Goal: Book appointment/travel/reservation

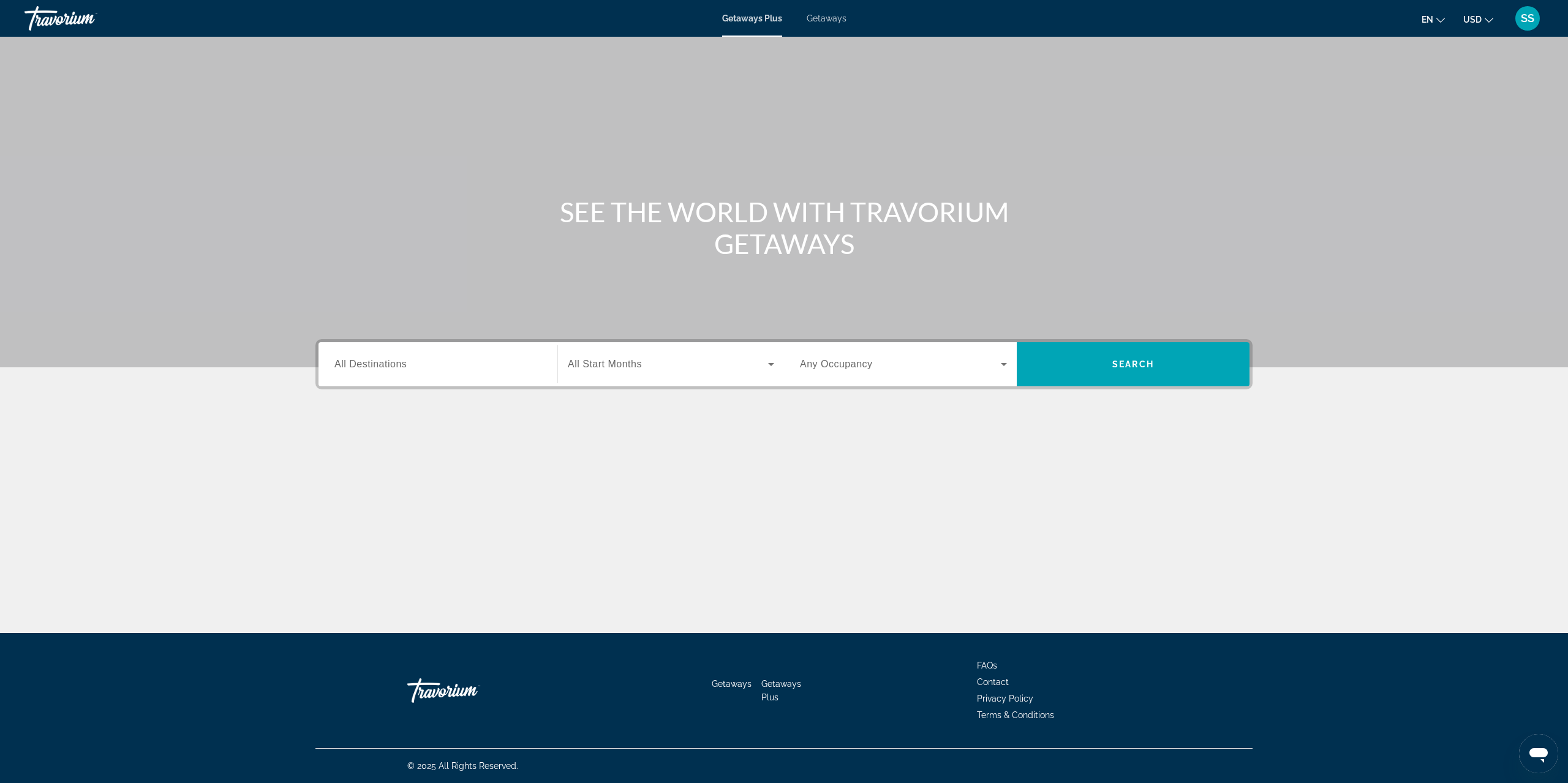
click at [508, 366] on input "Destination All Destinations" at bounding box center [438, 365] width 207 height 15
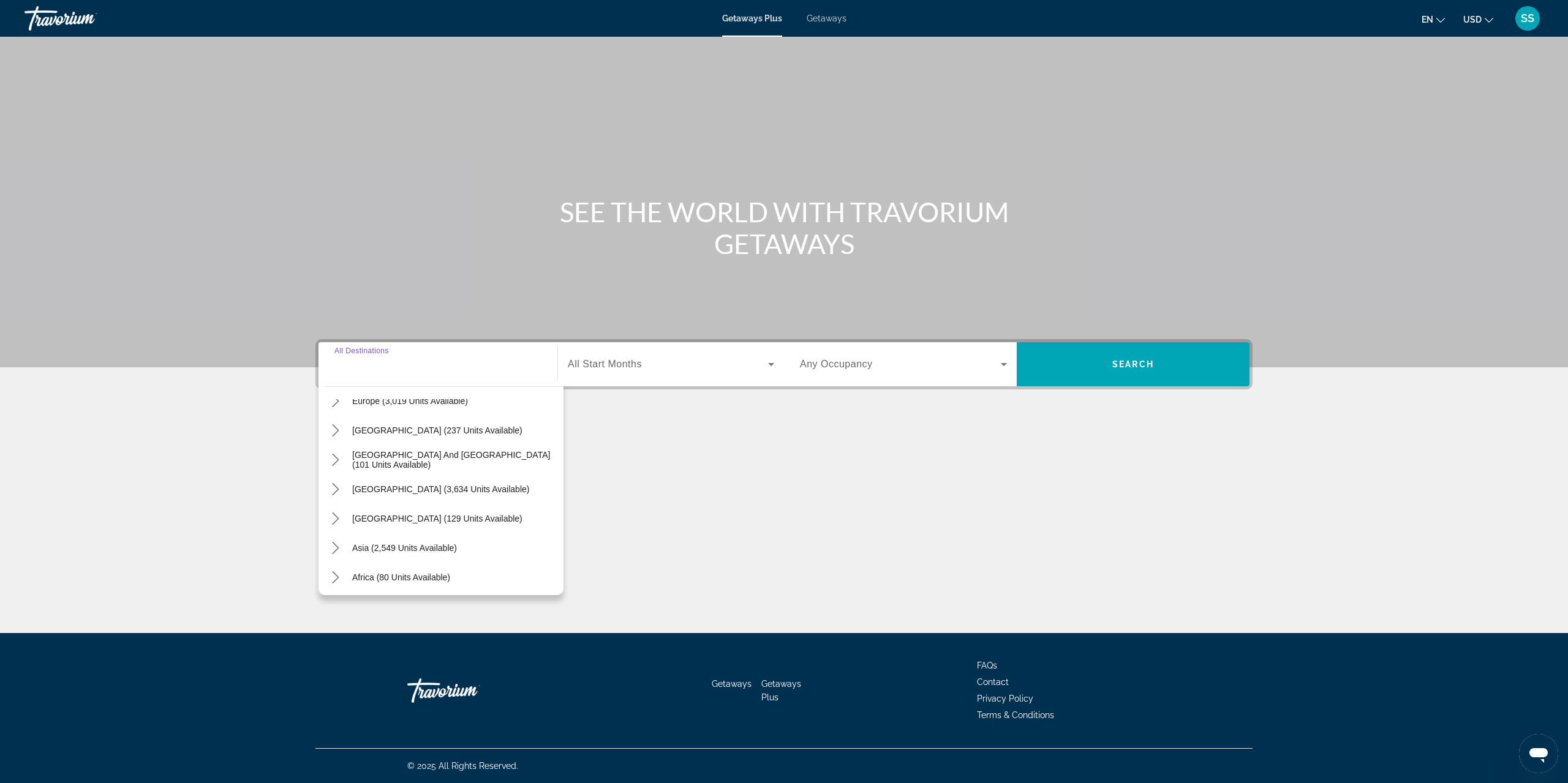
scroll to position [198, 0]
click at [336, 513] on icon "Toggle Asia (2,549 units available) submenu" at bounding box center [336, 515] width 12 height 12
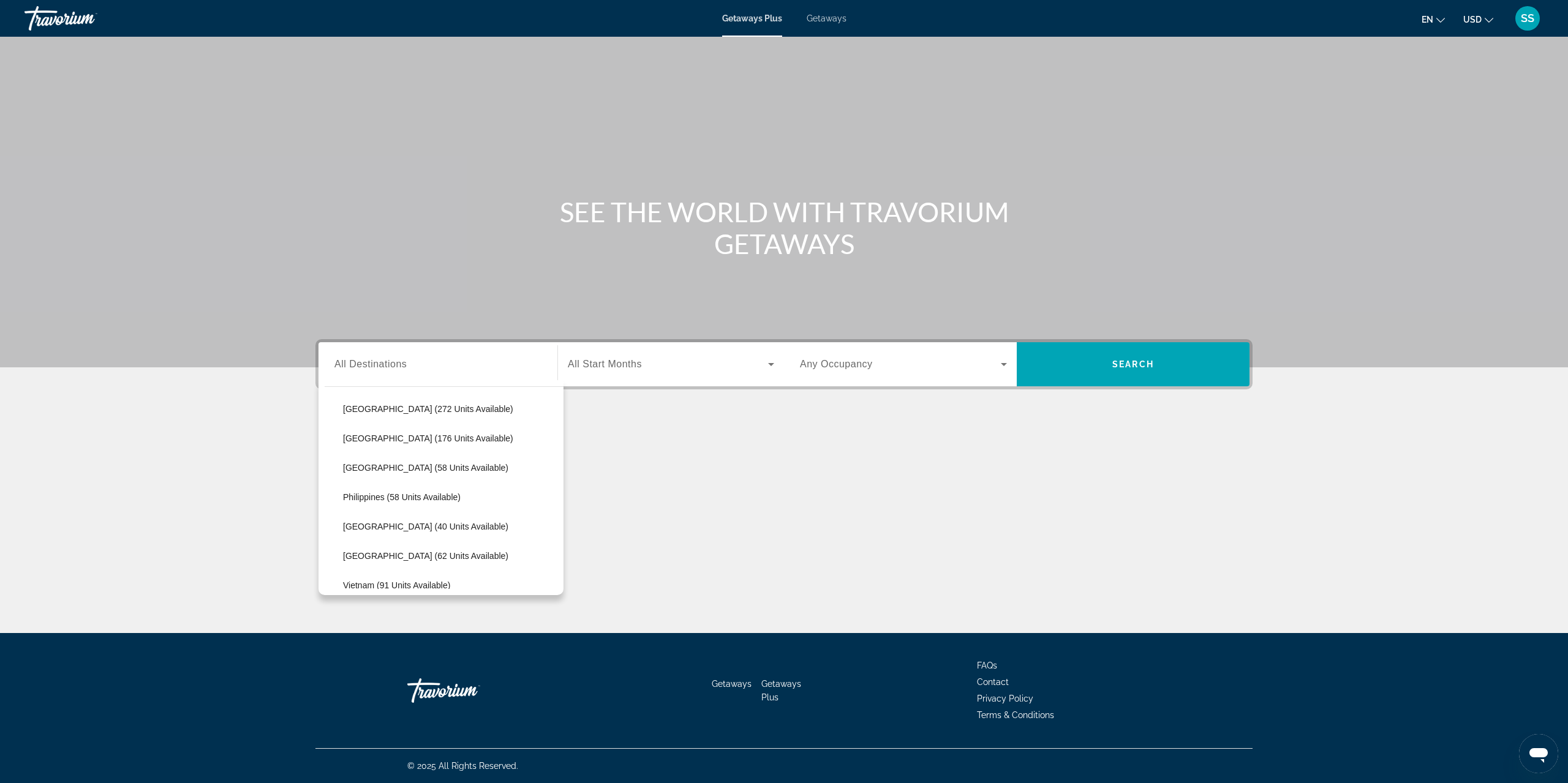
scroll to position [484, 0]
click at [408, 523] on span "Vietnam (91 units available)" at bounding box center [396, 524] width 107 height 10
type input "**********"
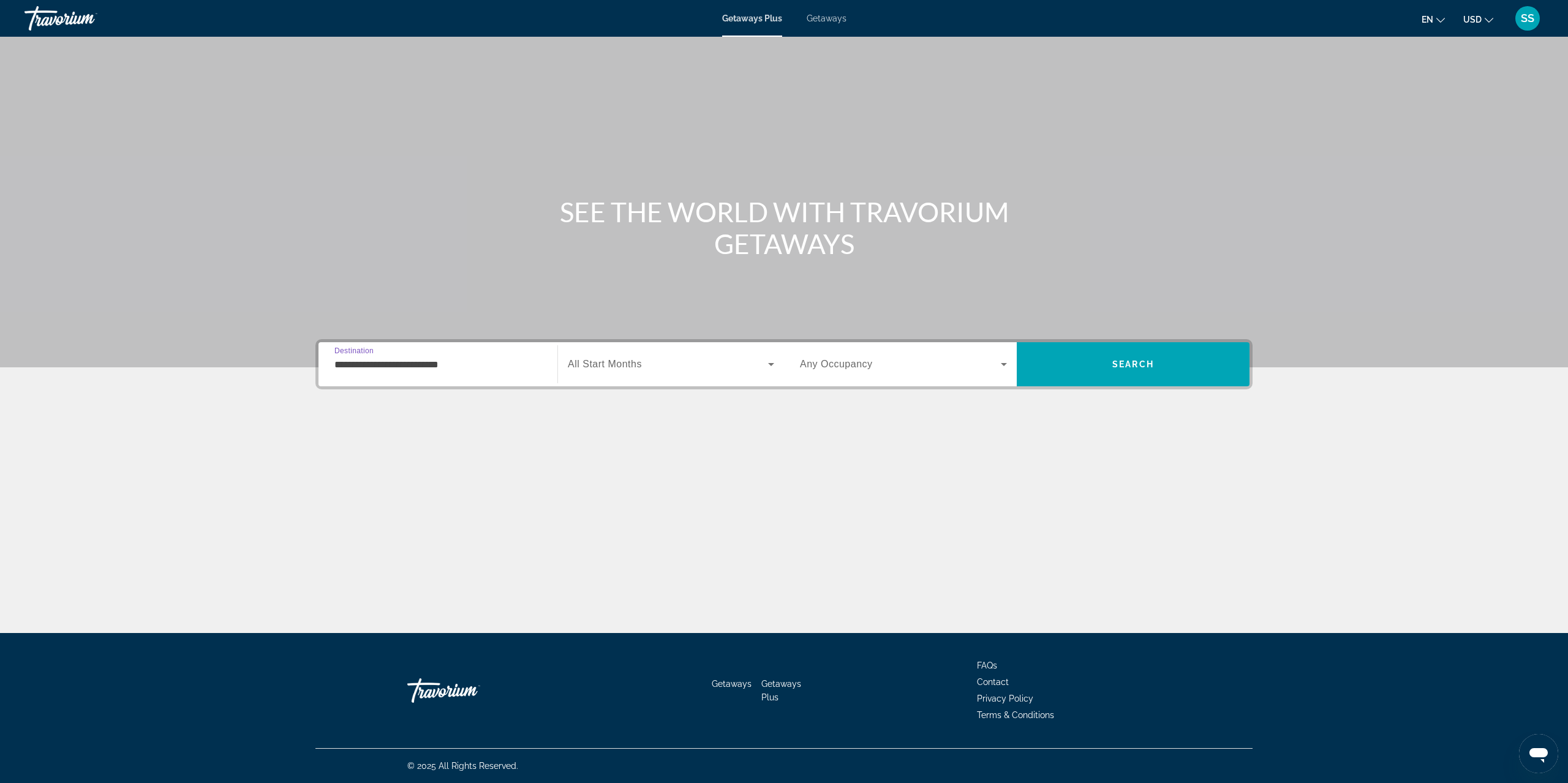
click at [655, 365] on span "Search widget" at bounding box center [668, 364] width 200 height 15
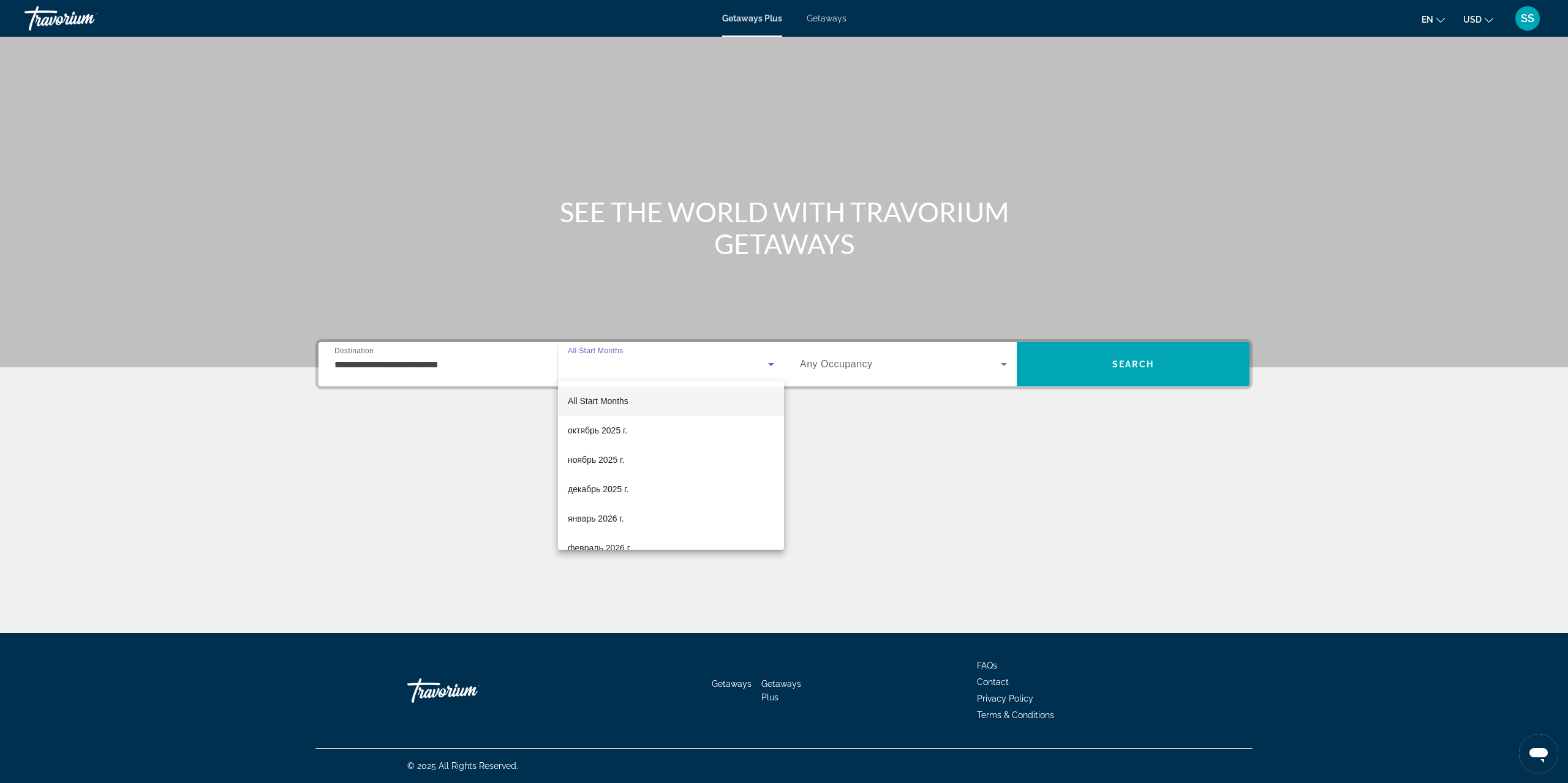
click at [1113, 359] on div at bounding box center [784, 392] width 1568 height 783
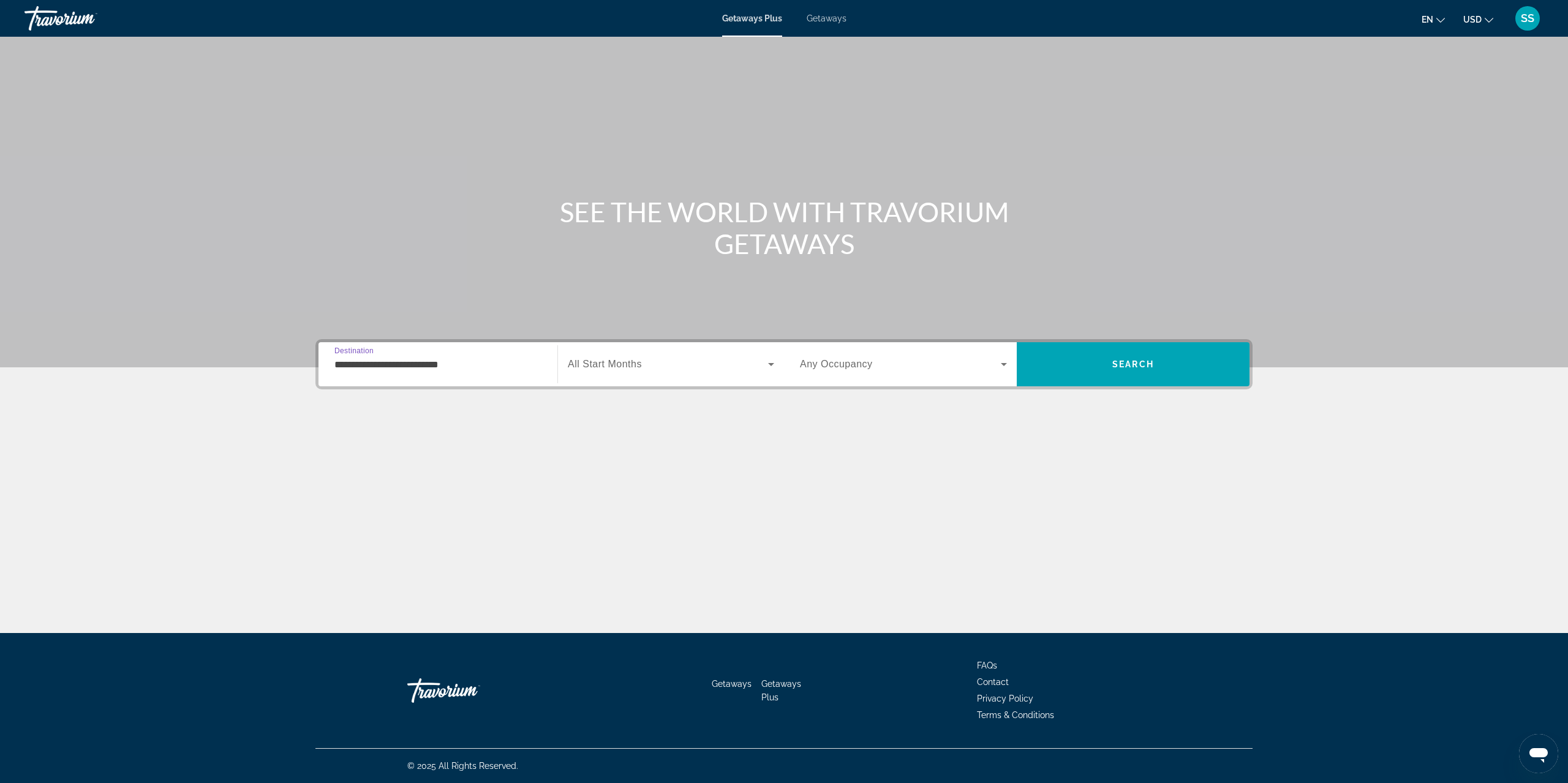
click at [446, 363] on input "**********" at bounding box center [438, 365] width 207 height 15
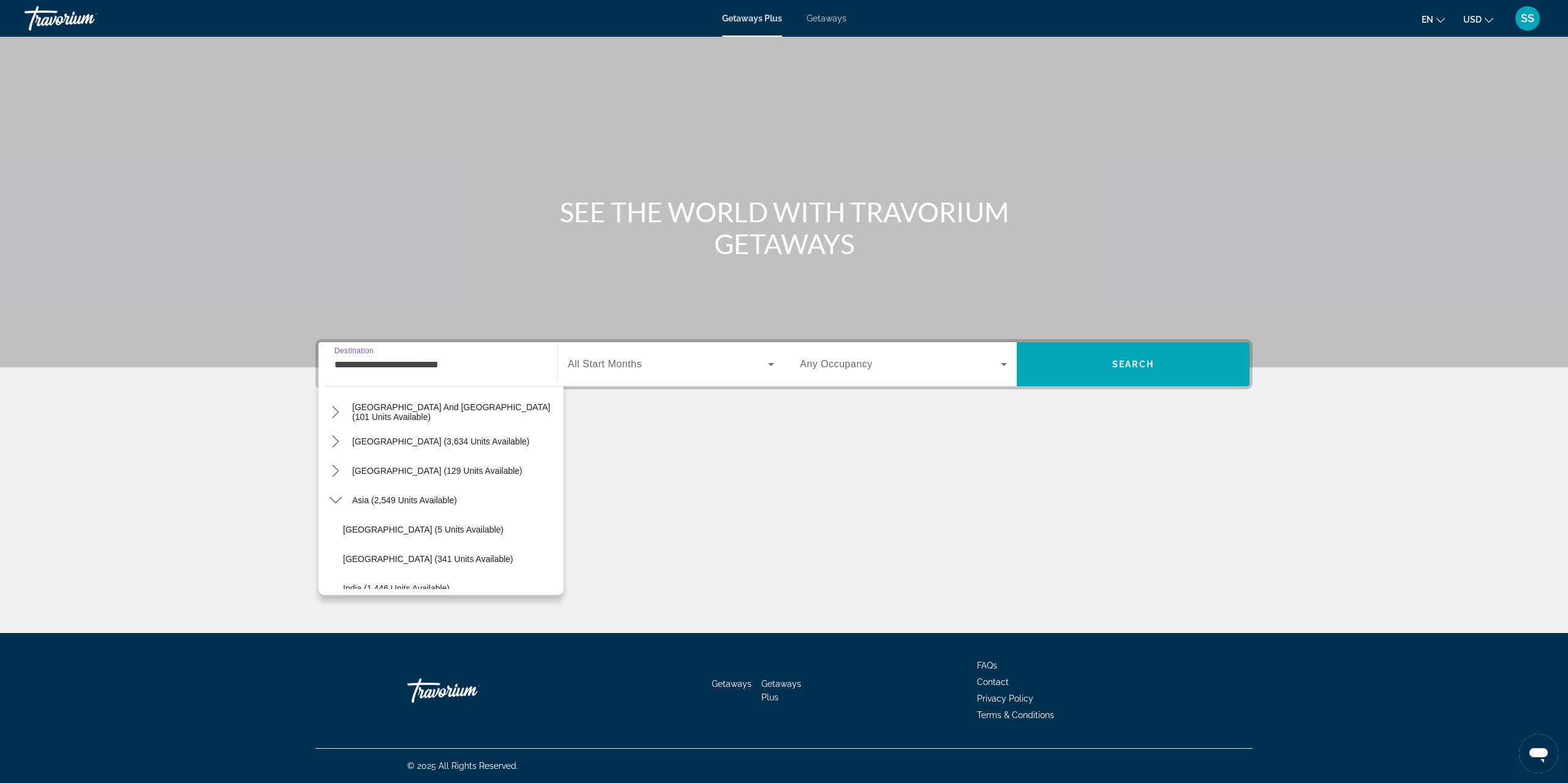
scroll to position [186, 0]
click at [334, 527] on icon "Toggle Asia (2,549 units available) submenu" at bounding box center [336, 528] width 12 height 12
